Goal: Transaction & Acquisition: Book appointment/travel/reservation

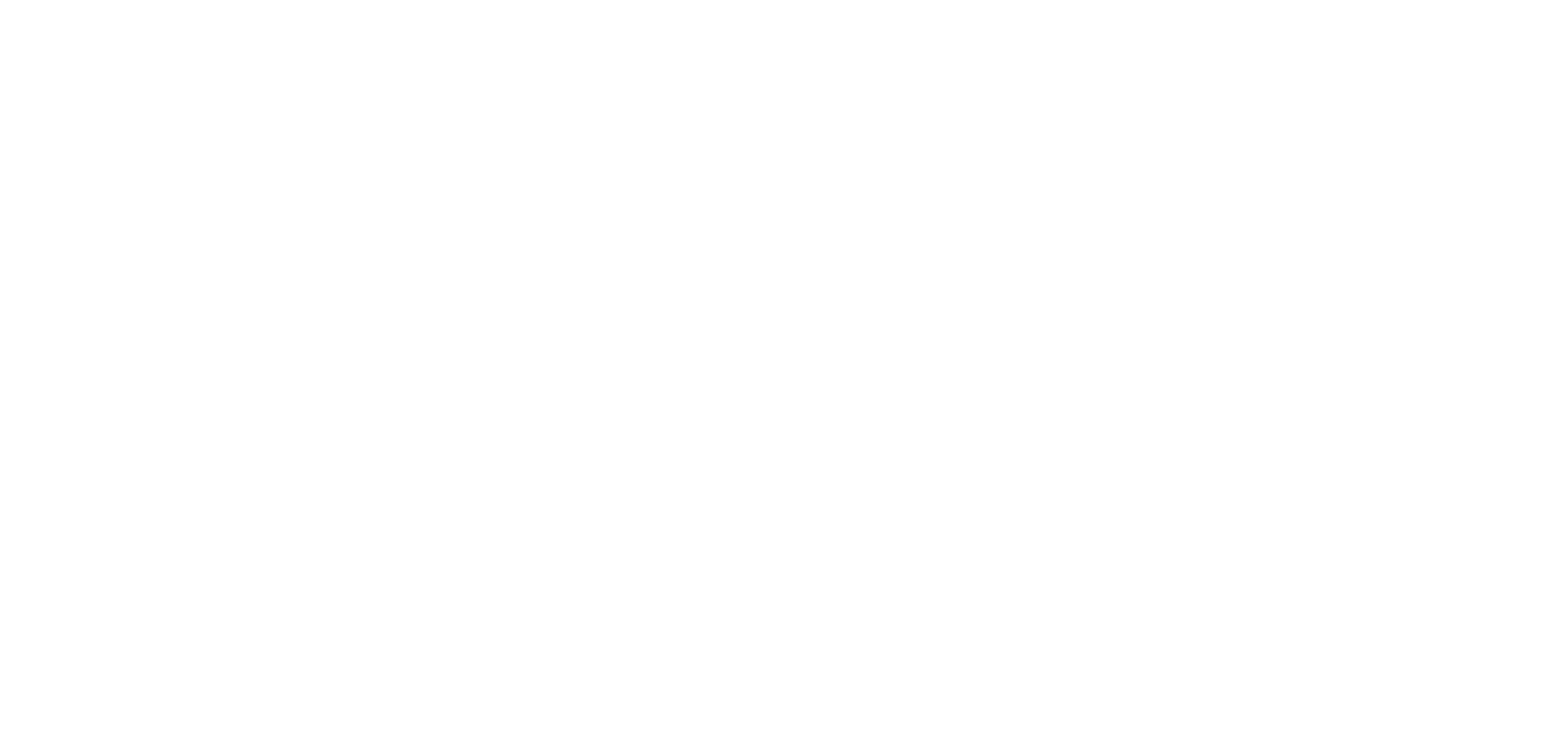
select select
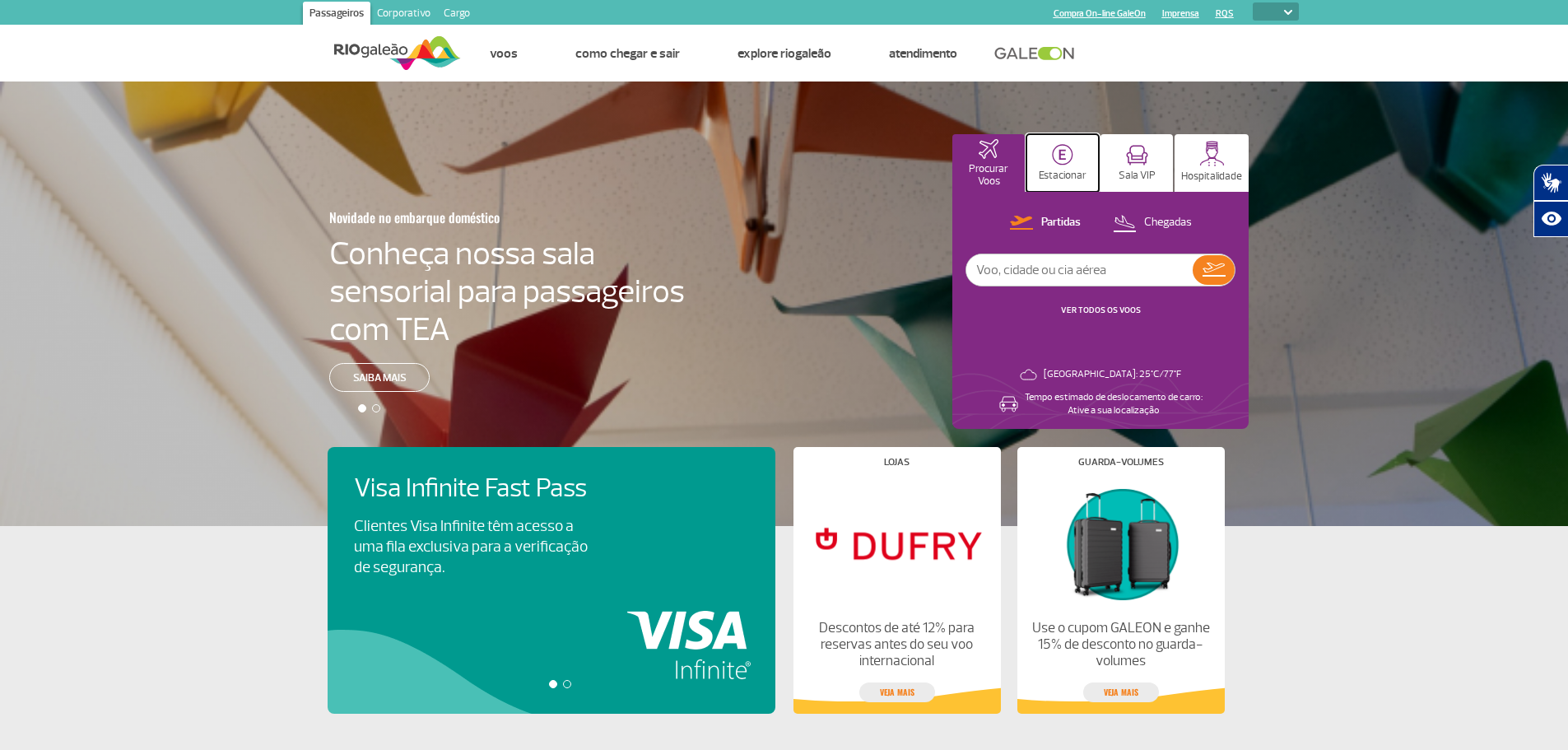
click at [1058, 164] on img at bounding box center [1062, 155] width 22 height 22
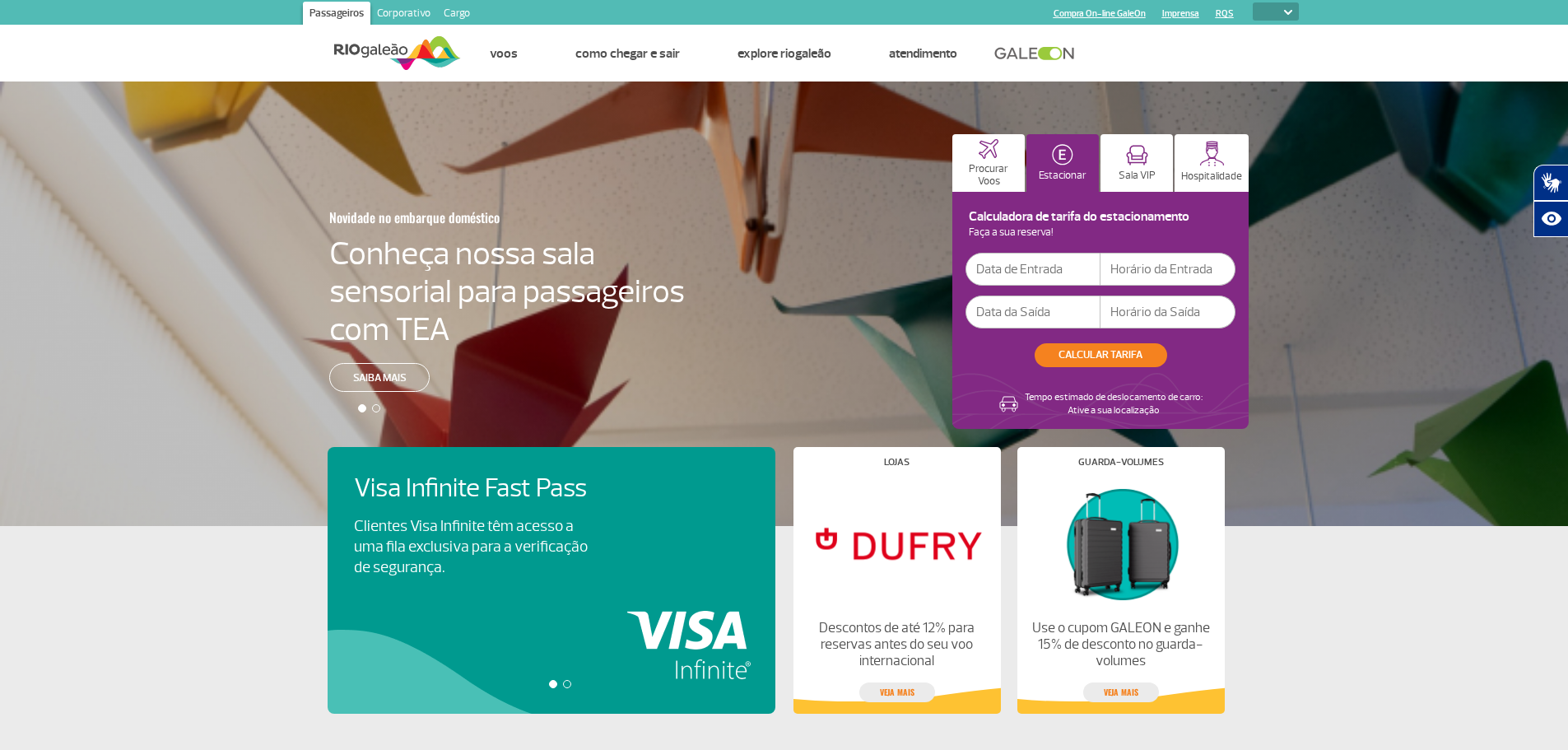
click at [1058, 269] on input "text" at bounding box center [1032, 269] width 135 height 33
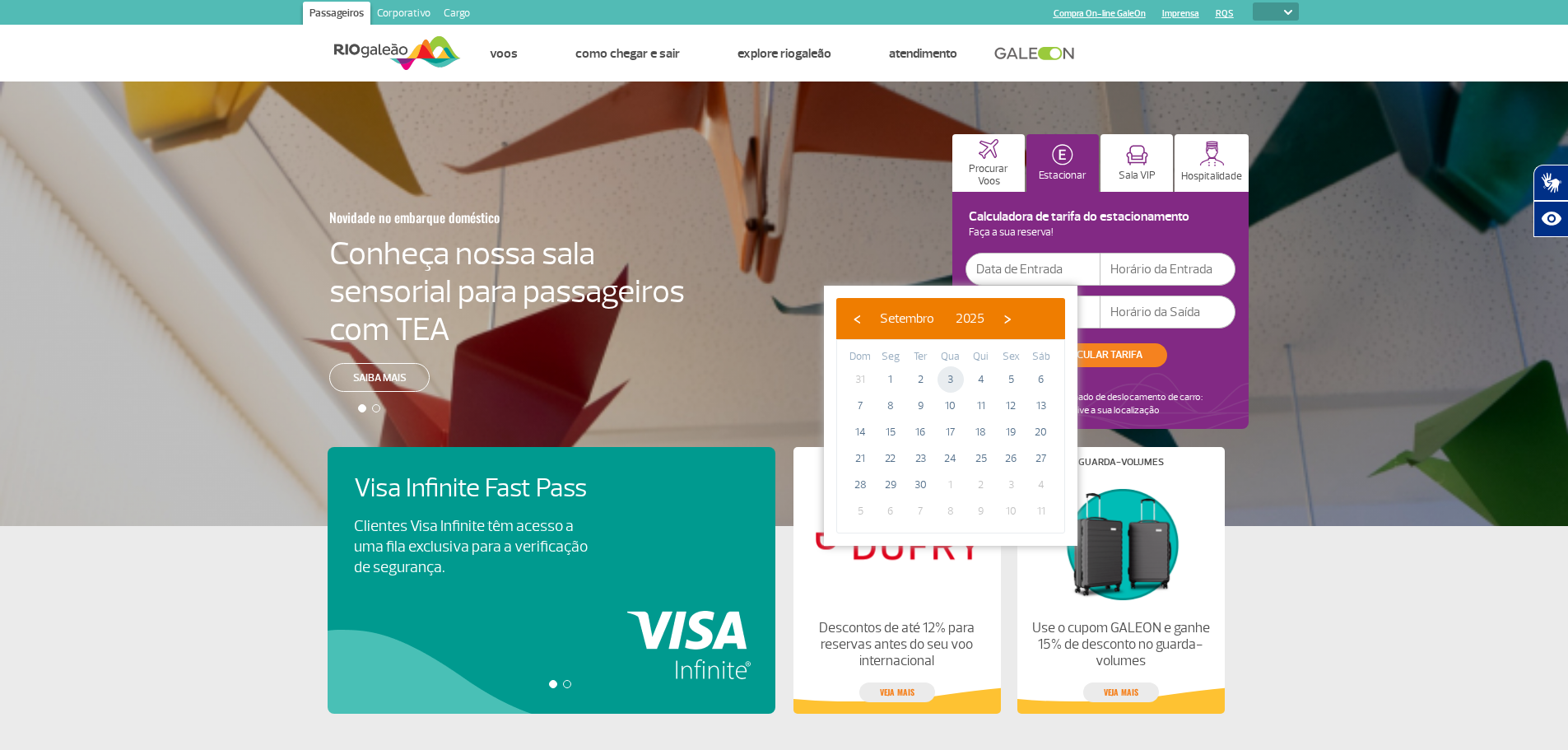
drag, startPoint x: 963, startPoint y: 381, endPoint x: 946, endPoint y: 381, distance: 17.0
click at [946, 381] on span "3" at bounding box center [950, 379] width 26 height 26
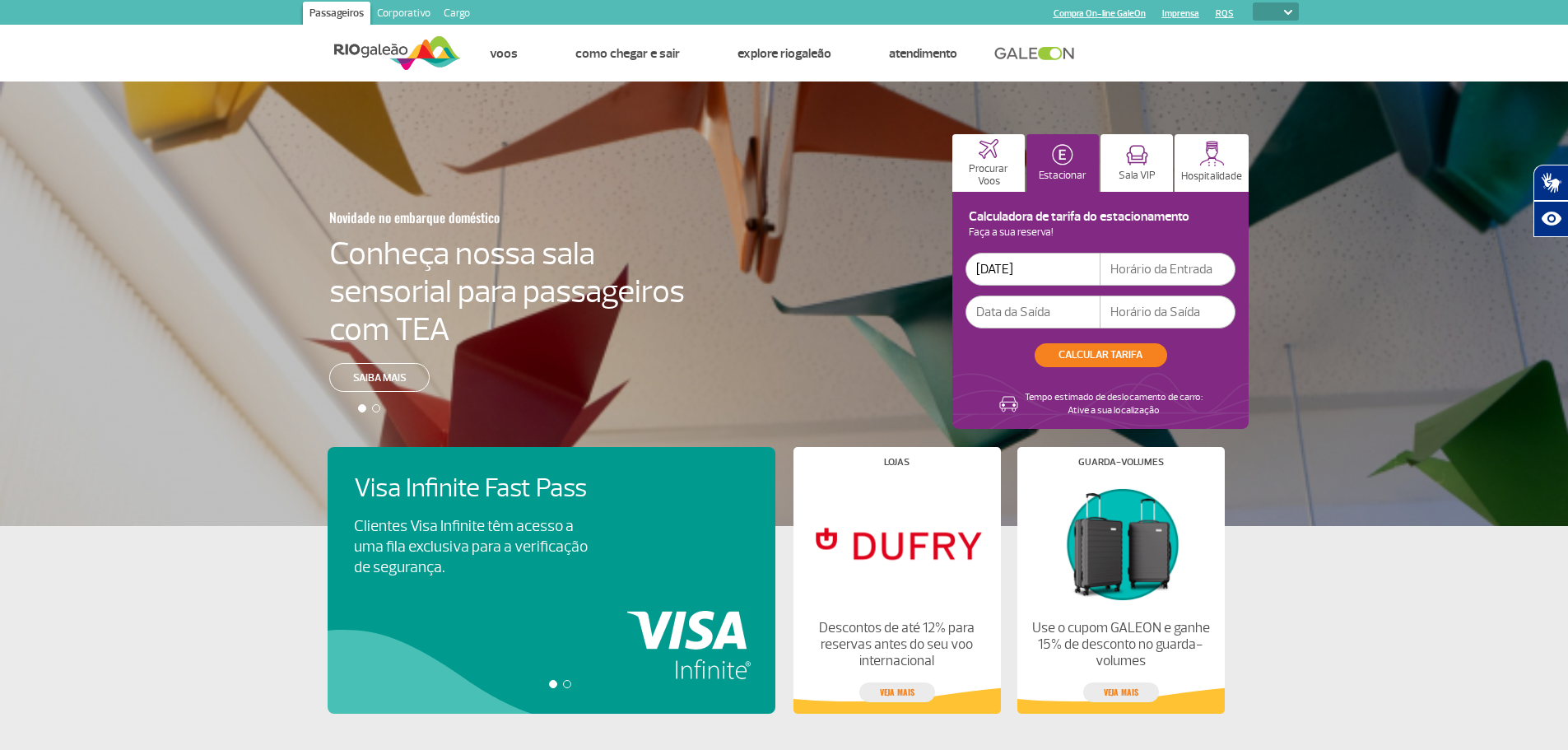
click at [1136, 268] on input "text" at bounding box center [1168, 269] width 135 height 33
click at [1056, 315] on input "text" at bounding box center [1032, 311] width 135 height 33
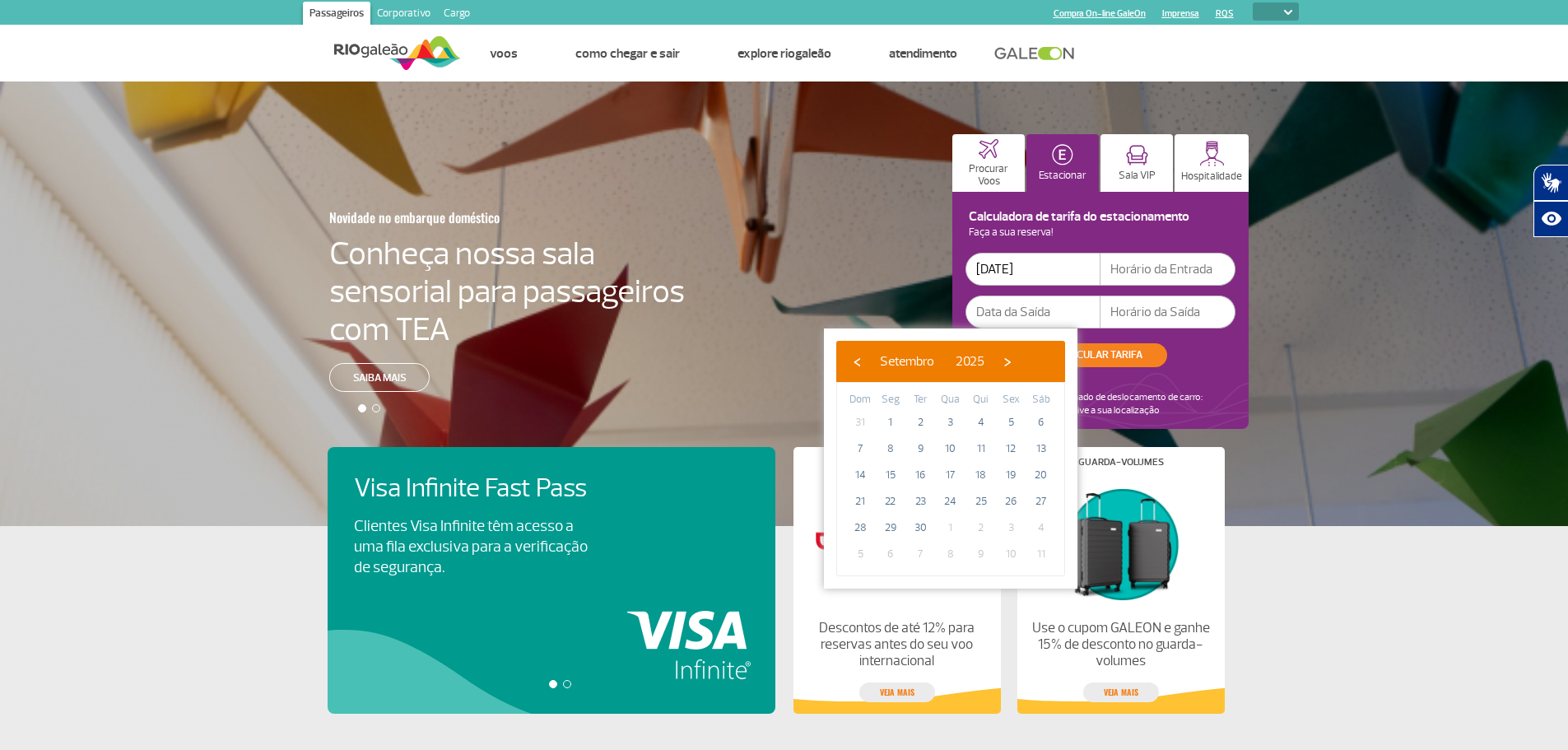
click at [1040, 275] on input "[DATE]" at bounding box center [1032, 269] width 135 height 33
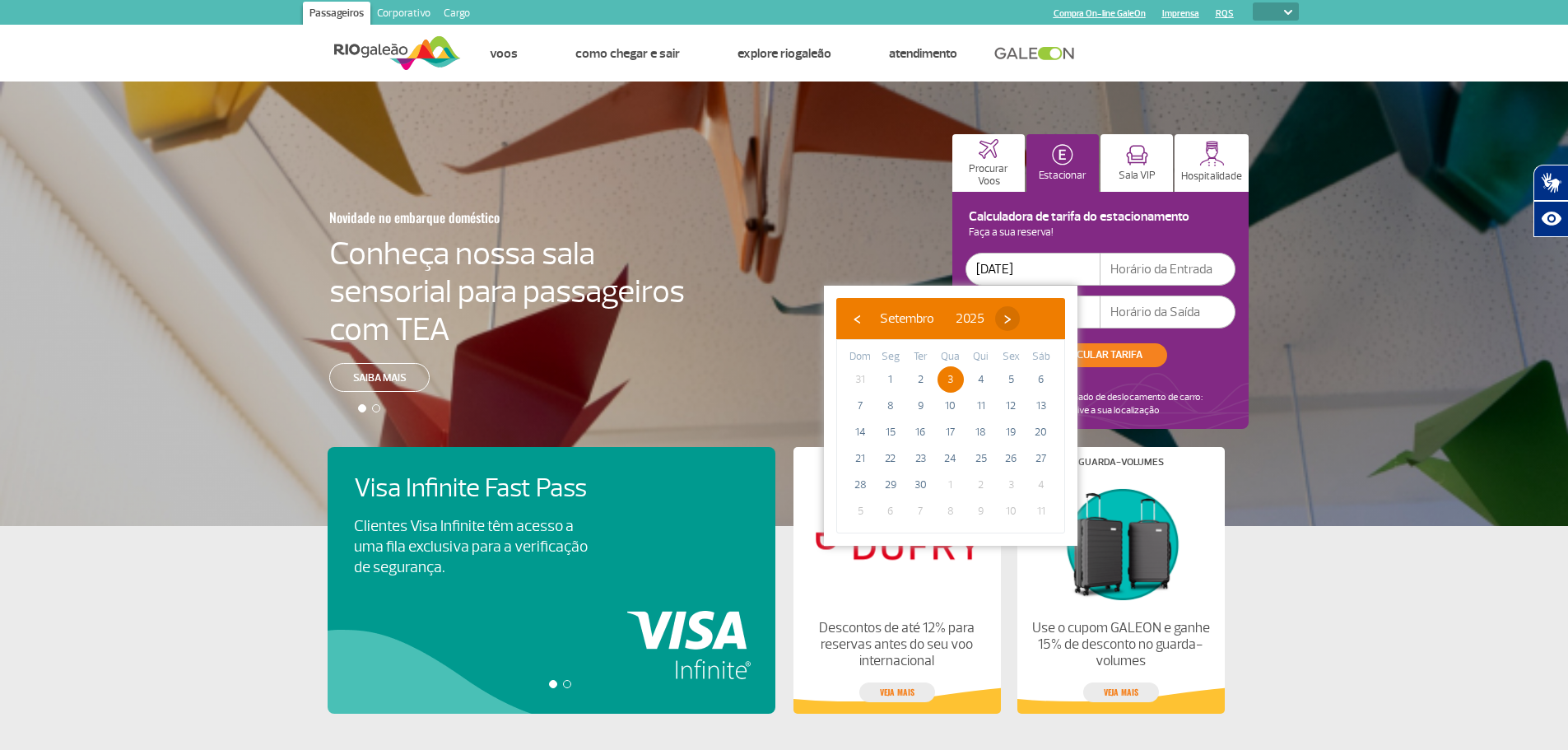
click at [1020, 314] on span "›" at bounding box center [1007, 318] width 25 height 25
click at [945, 383] on span "1" at bounding box center [950, 379] width 26 height 26
type input "[DATE]"
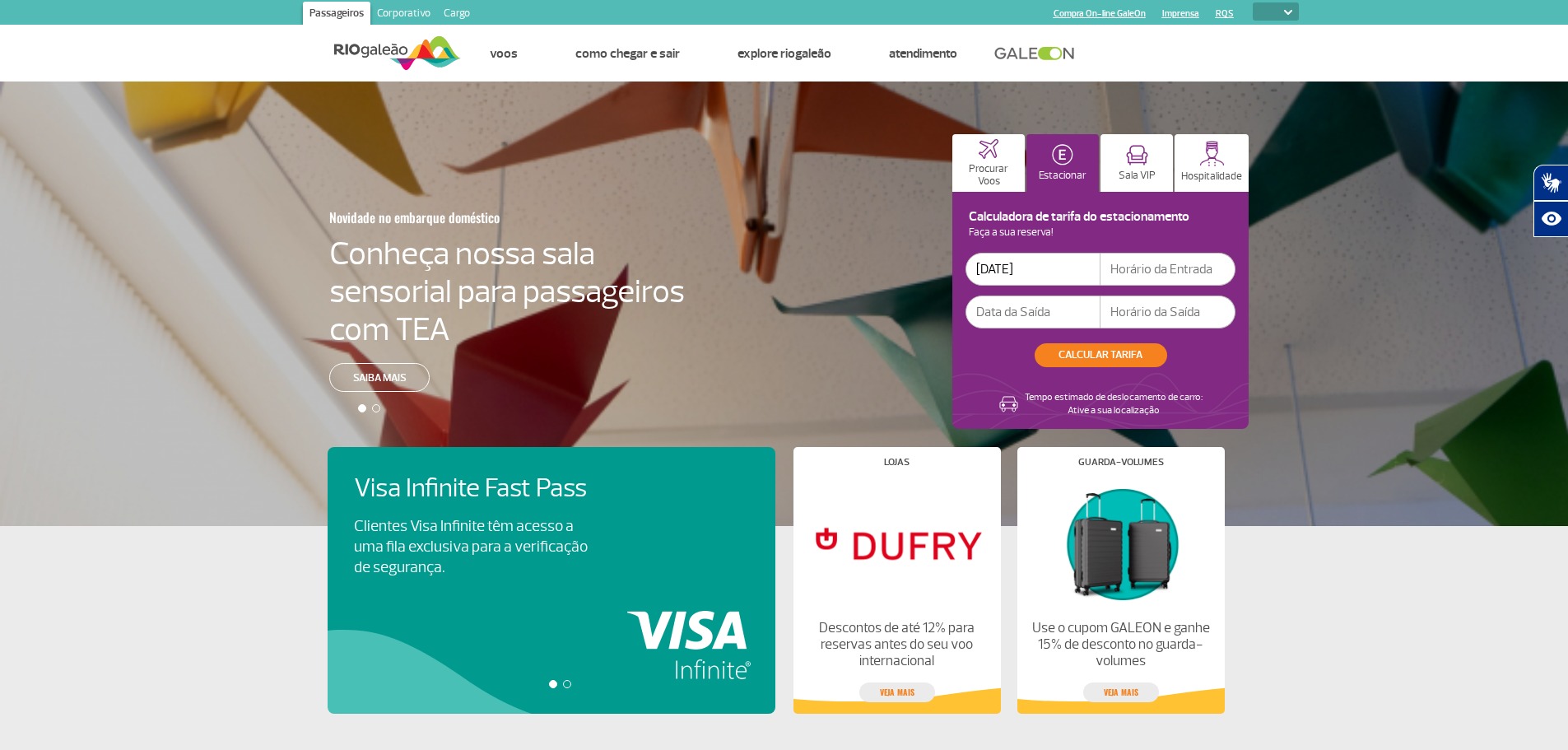
click at [1141, 271] on input "text" at bounding box center [1168, 269] width 135 height 33
click at [1128, 275] on input "text" at bounding box center [1168, 269] width 135 height 33
type input "3"
type input "03:30"
click at [1023, 327] on input "text" at bounding box center [1032, 311] width 135 height 33
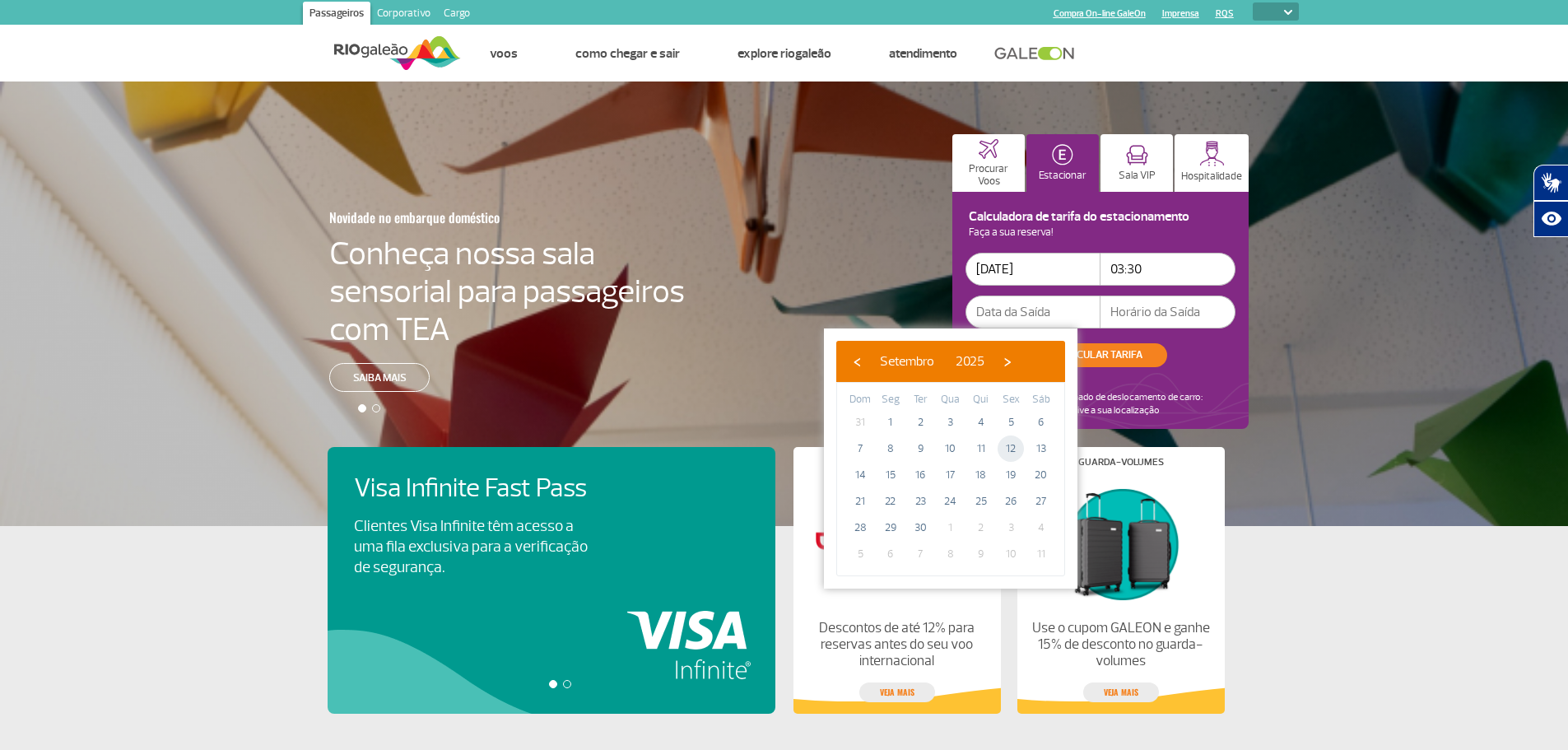
click at [1016, 440] on span "12" at bounding box center [1010, 448] width 26 height 26
type input "[DATE]"
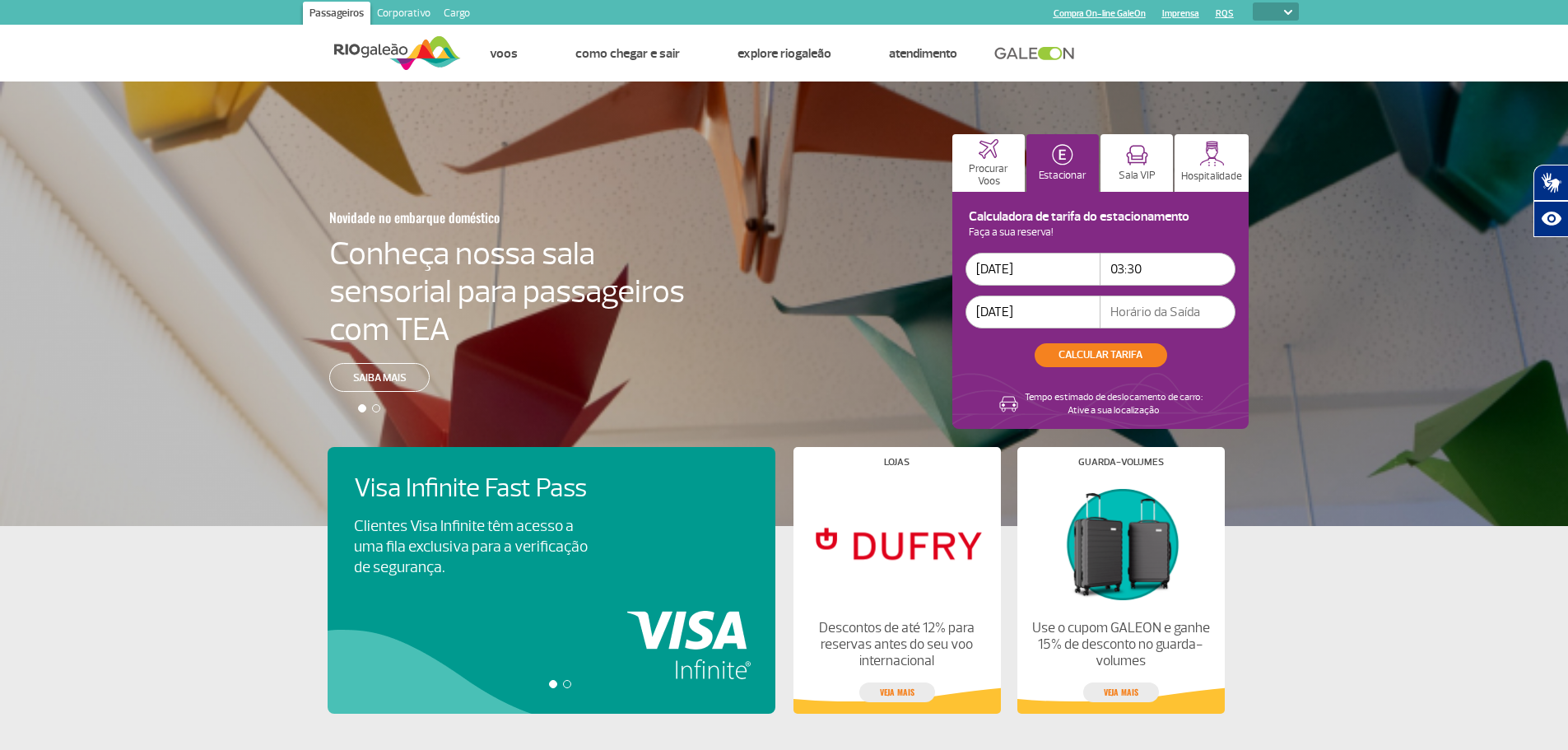
click at [1205, 308] on input "text" at bounding box center [1168, 311] width 135 height 33
type input "01:00"
click at [1140, 348] on button "CALCULAR TARIFA" at bounding box center [1101, 355] width 133 height 24
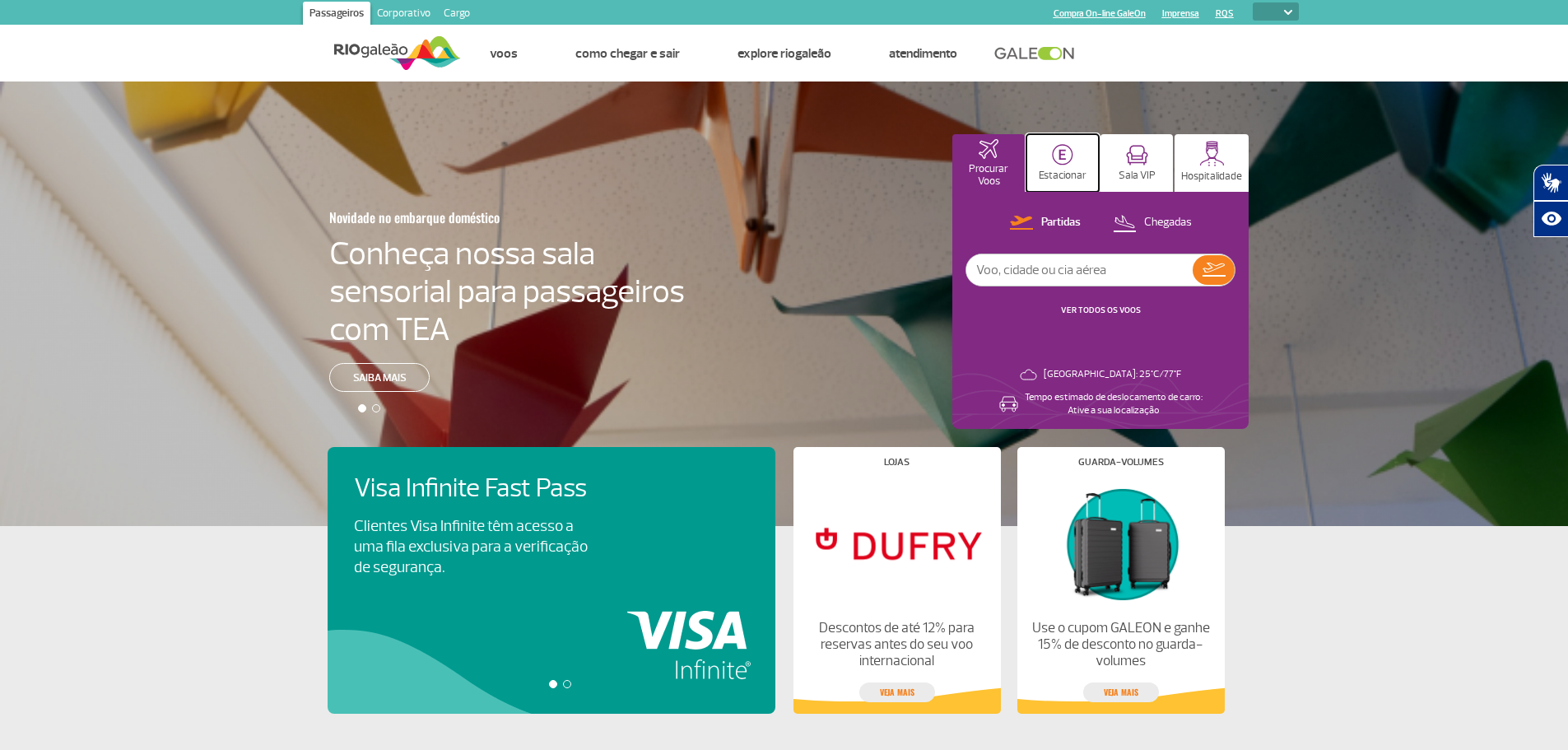
click at [1080, 170] on p "Estacionar" at bounding box center [1062, 176] width 48 height 13
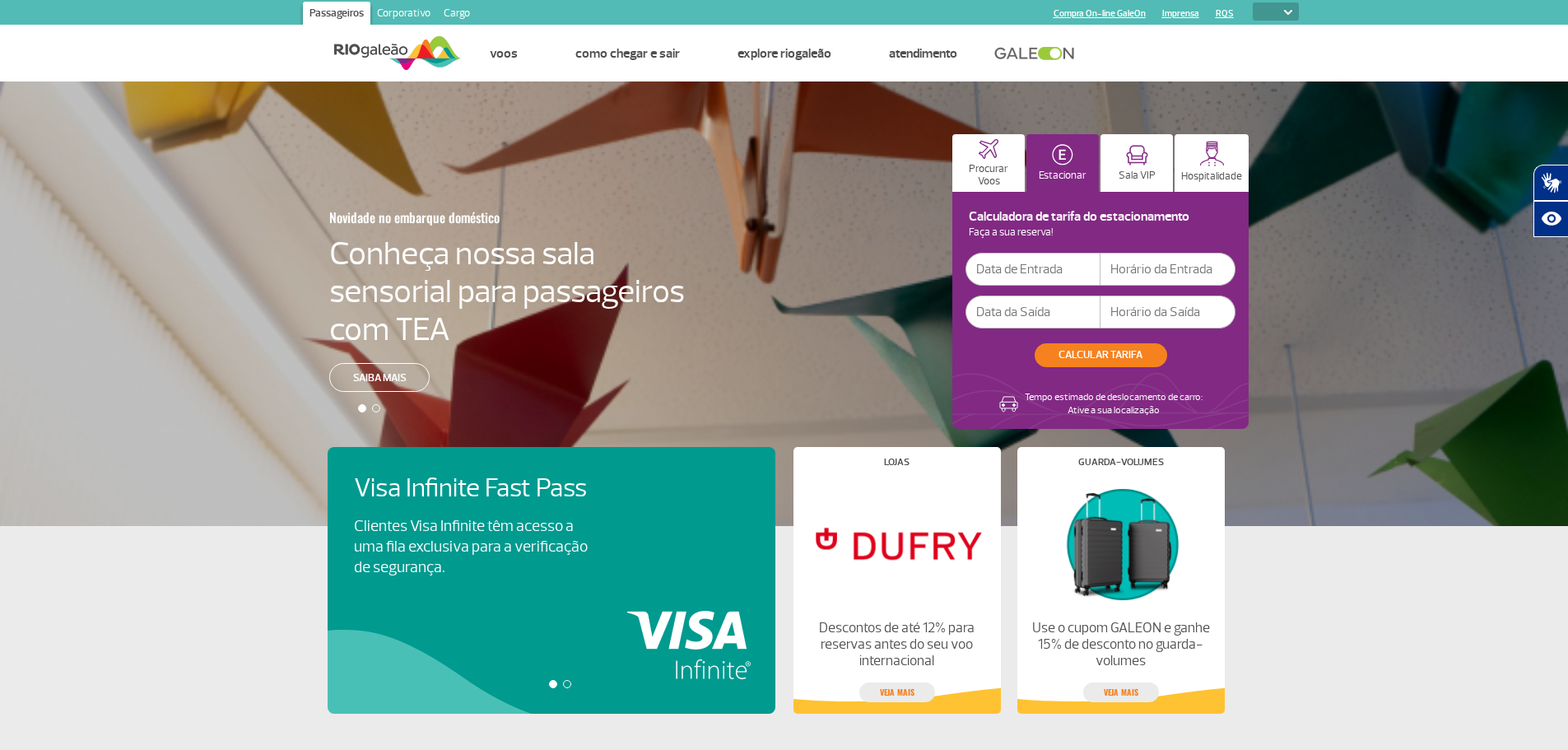
click at [1081, 283] on input "text" at bounding box center [1032, 269] width 135 height 33
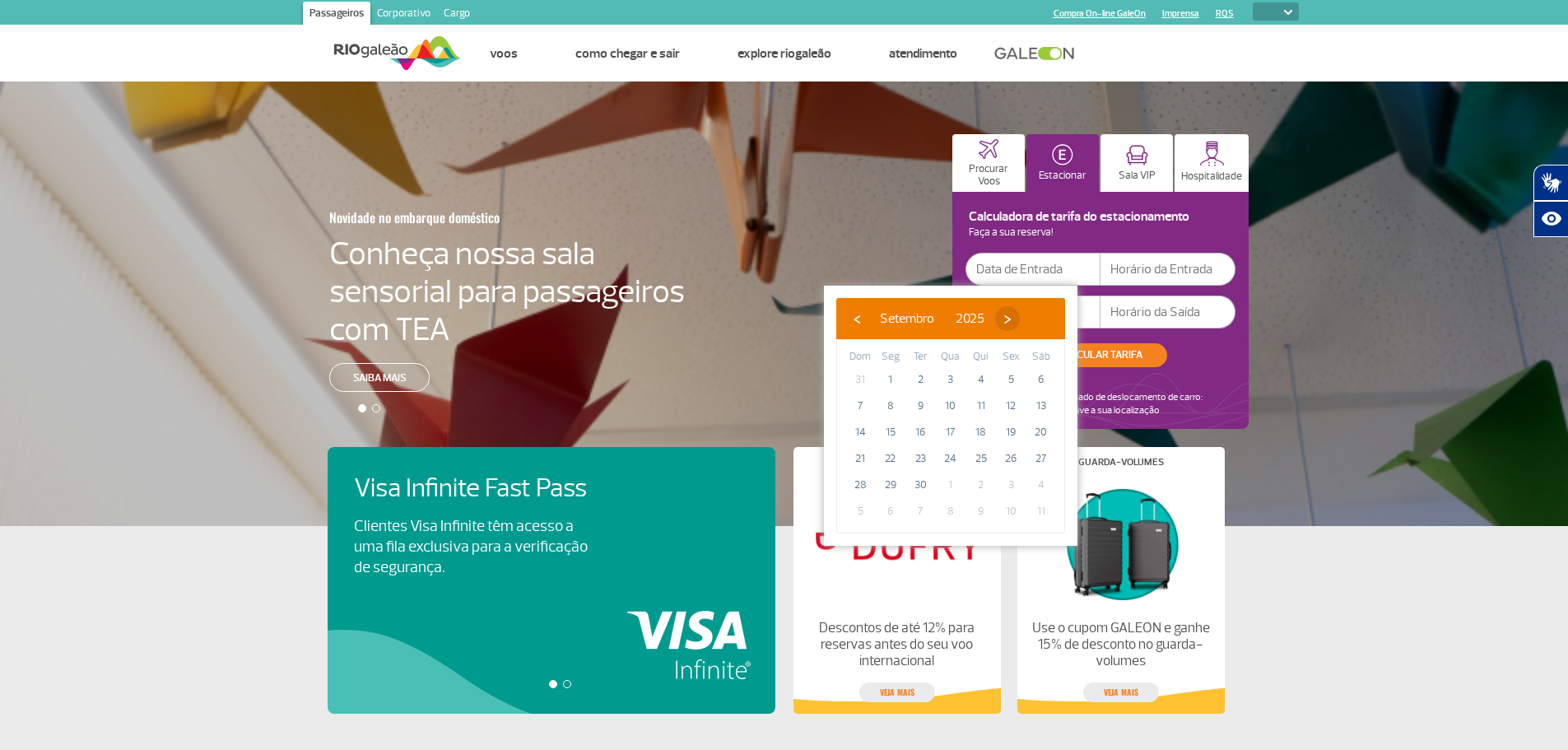
click at [1020, 321] on span "›" at bounding box center [1007, 318] width 25 height 25
click at [956, 381] on span "1" at bounding box center [950, 379] width 26 height 26
type input "[DATE]"
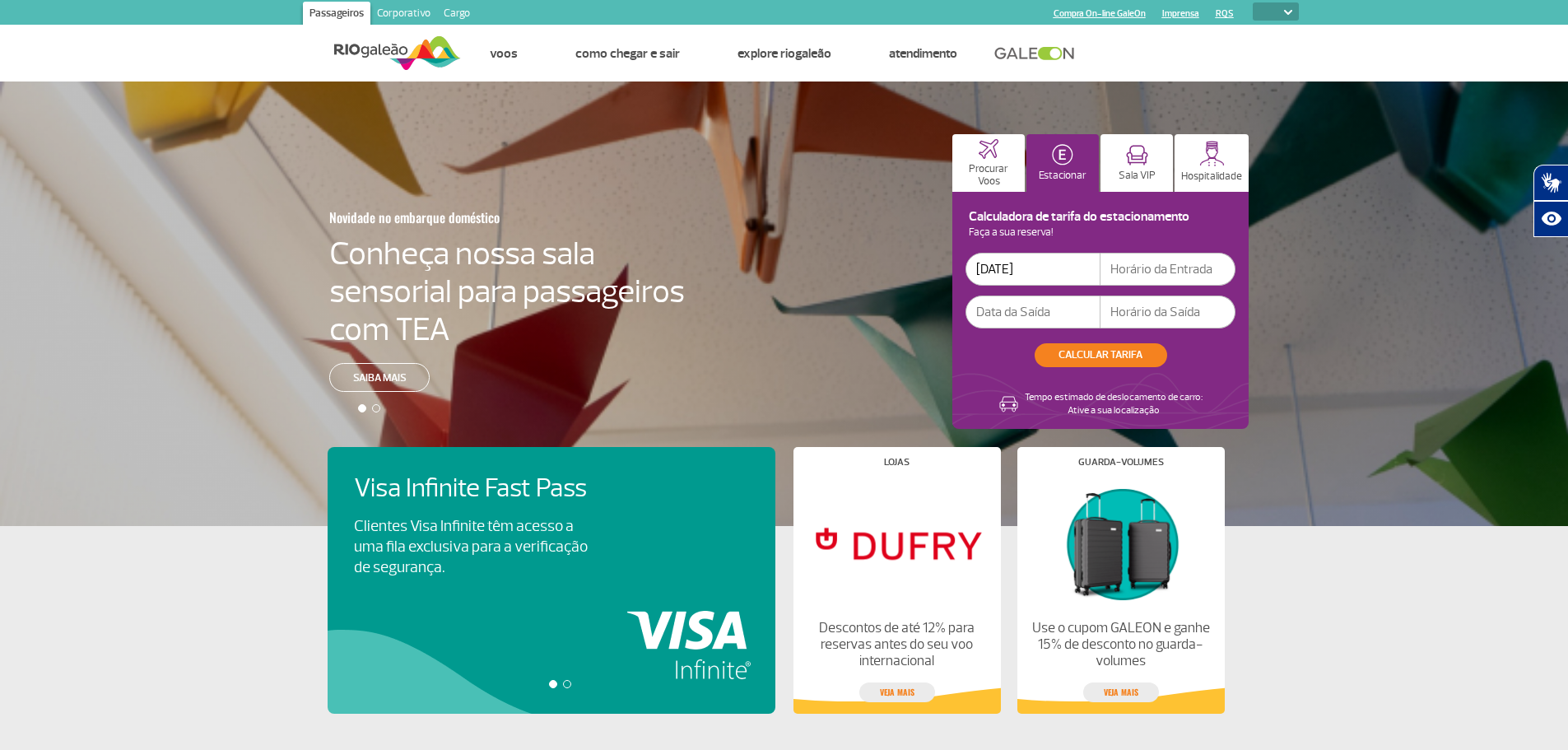
click at [1154, 279] on input "text" at bounding box center [1168, 269] width 135 height 33
type input "03:30"
click at [1017, 300] on input "text" at bounding box center [1032, 311] width 135 height 33
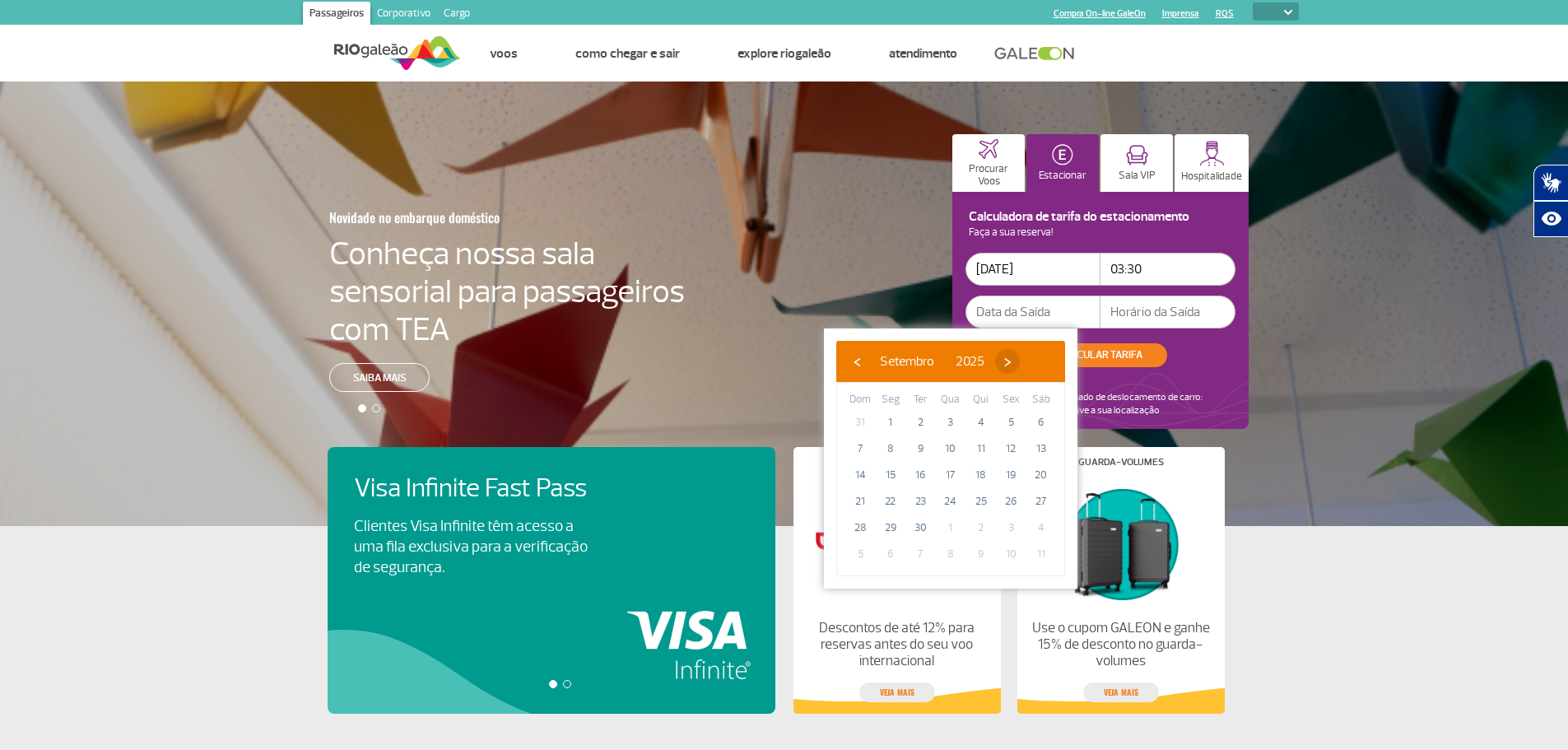
click at [1020, 360] on span "›" at bounding box center [1007, 362] width 25 height 25
click at [858, 475] on span "12" at bounding box center [859, 475] width 26 height 26
type input "[DATE]"
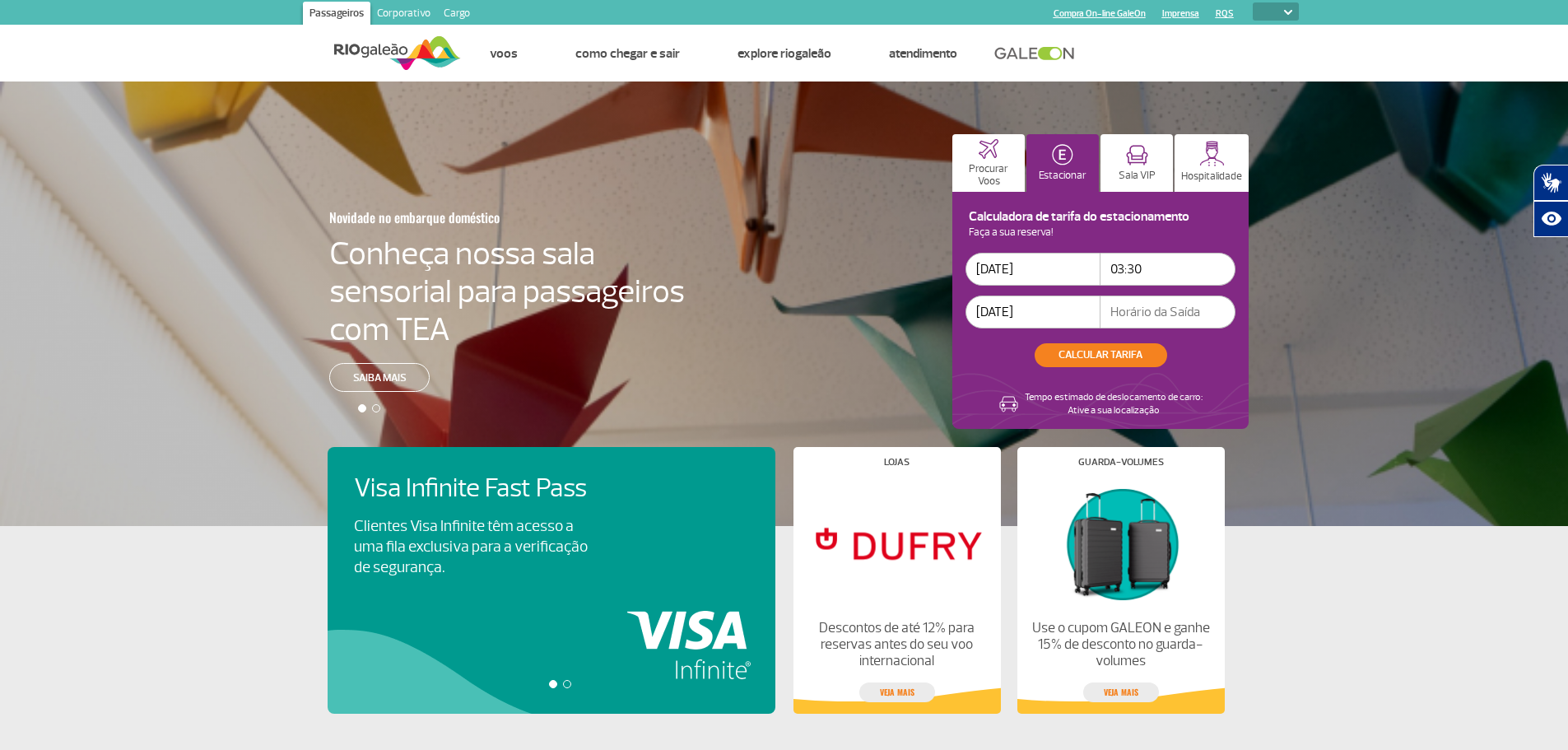
click at [1155, 314] on input "text" at bounding box center [1168, 311] width 135 height 33
type input "01:00"
click at [1120, 346] on button "CALCULAR TARIFA" at bounding box center [1101, 355] width 133 height 24
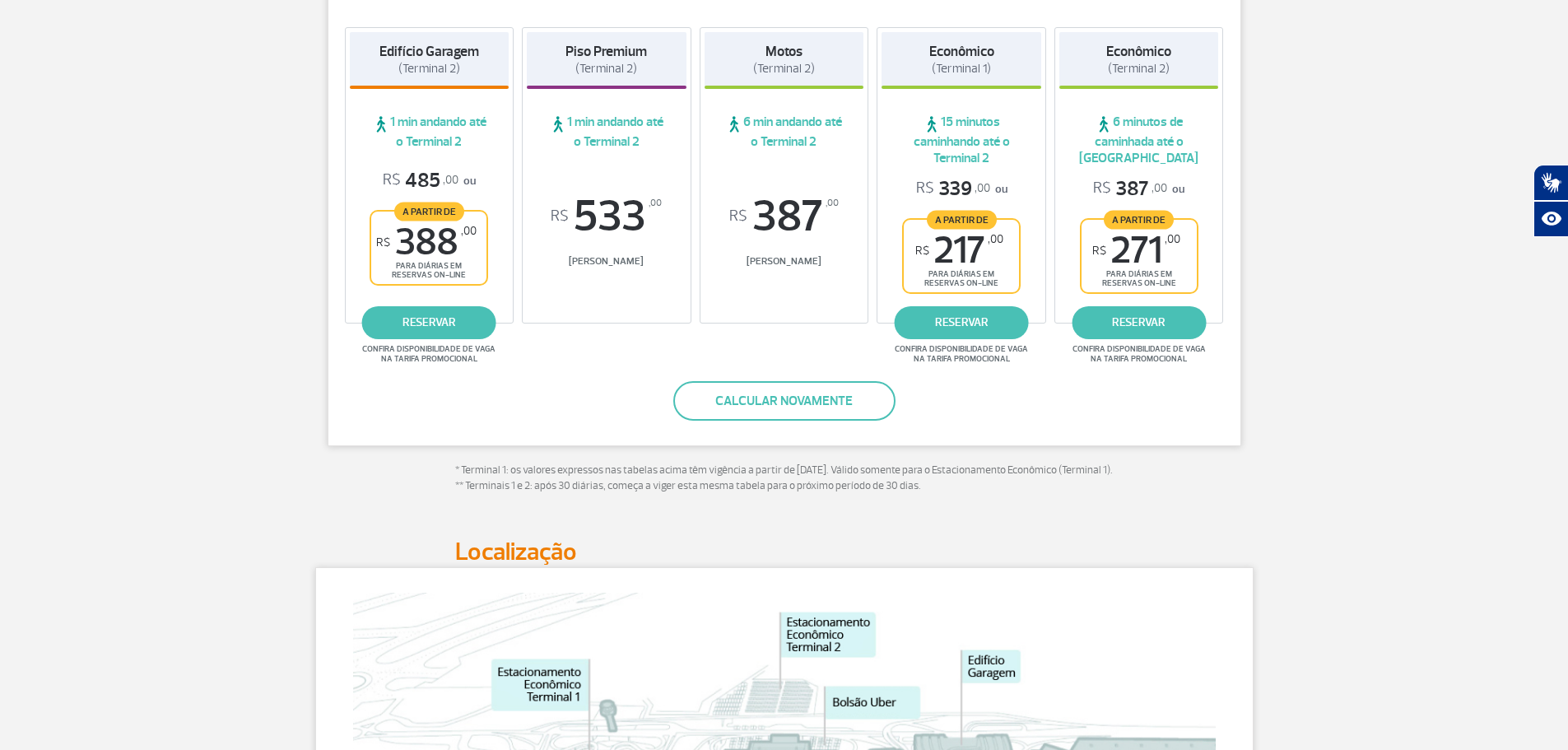
scroll to position [329, 0]
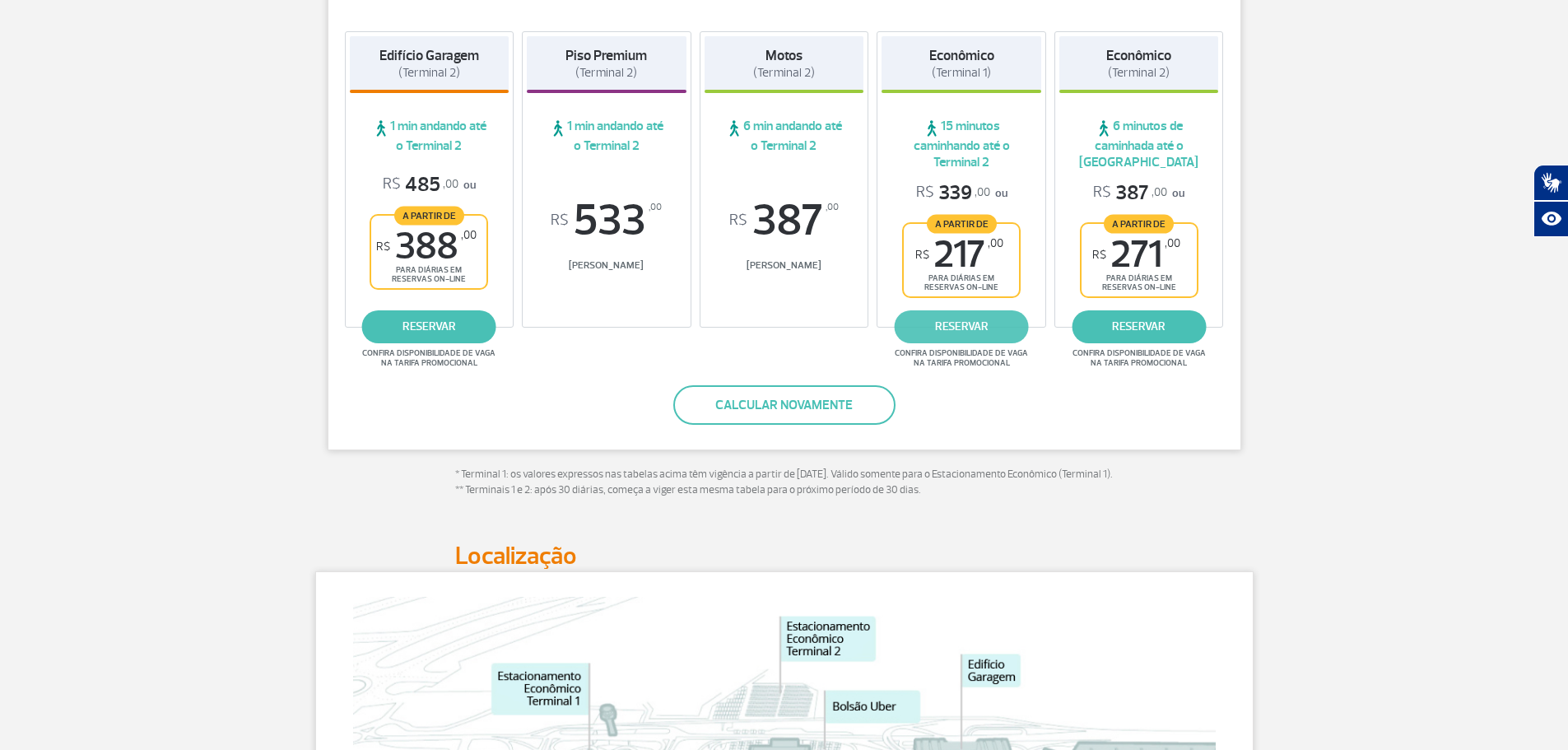
click at [961, 318] on link "reservar" at bounding box center [962, 327] width 135 height 33
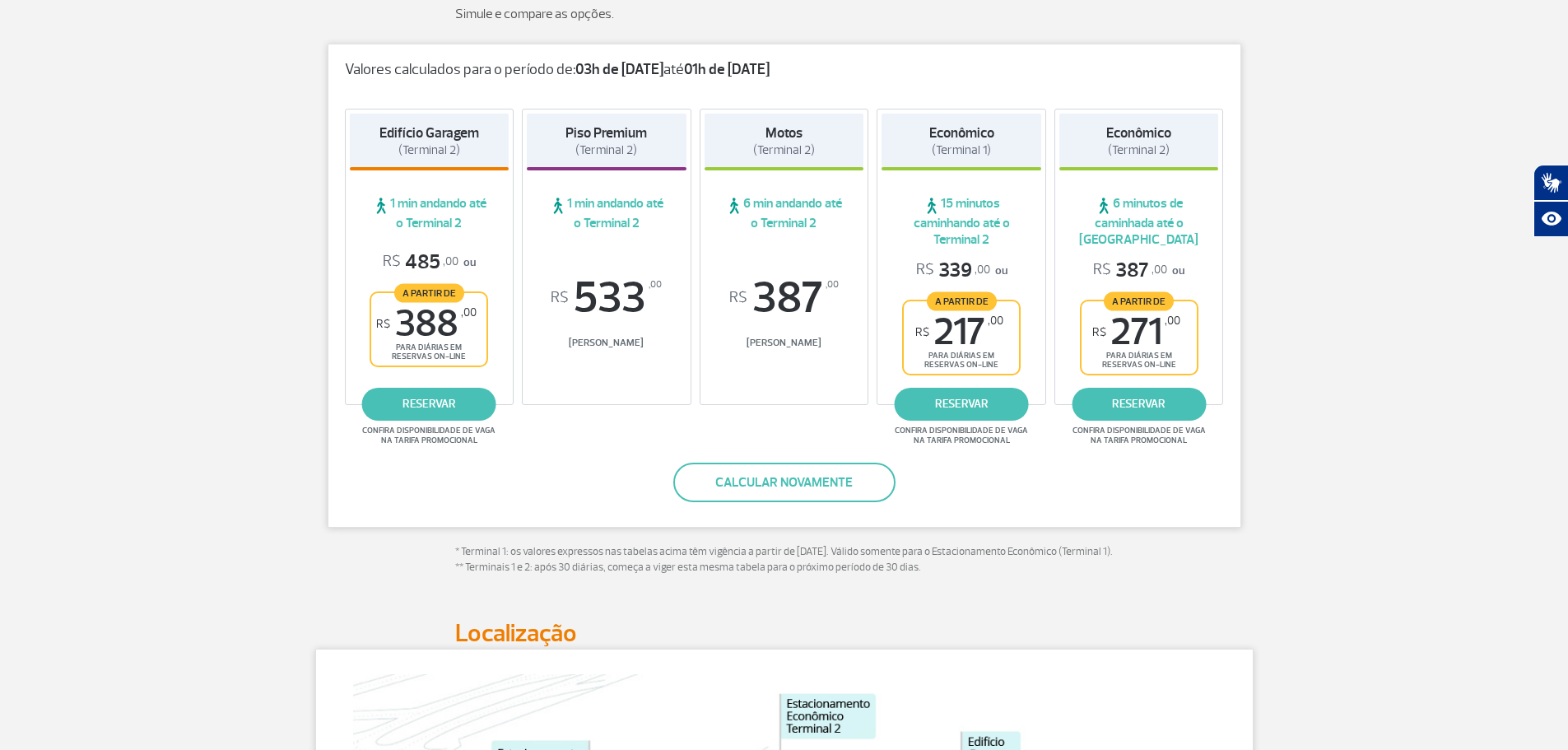
scroll to position [576, 0]
